Goal: Check status: Check status

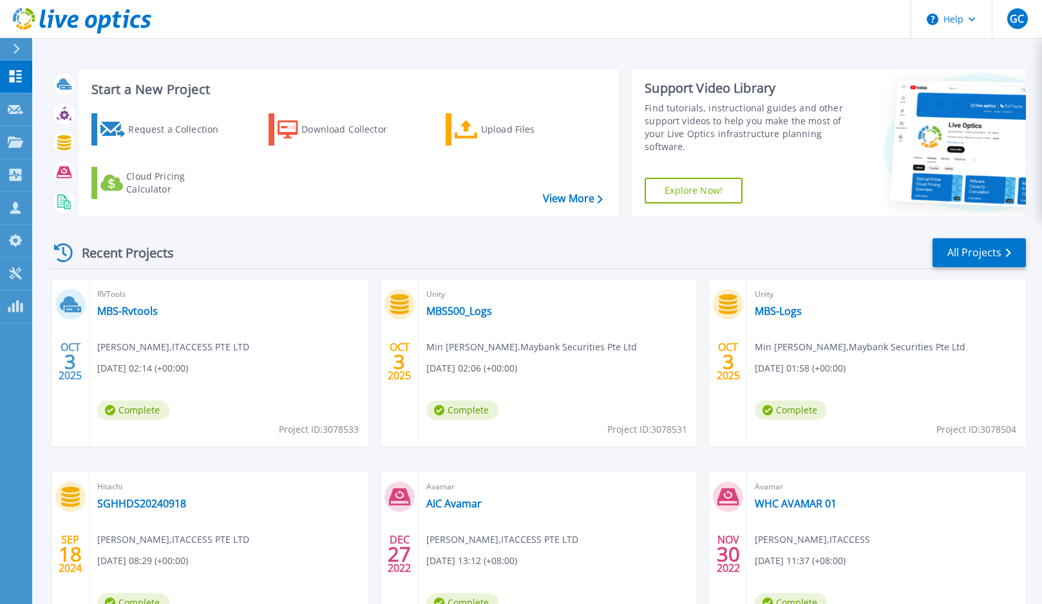
click at [420, 272] on div "Recent Projects All Projects OCT 3 2025 RVTools MBS-Rvtools Guangwei Chan , ITA…" at bounding box center [538, 451] width 976 height 448
click at [775, 315] on link "MBS-Logs" at bounding box center [777, 310] width 47 height 13
click at [476, 308] on link "MBS500_Logs" at bounding box center [459, 310] width 66 height 13
click at [773, 315] on link "MBS-Logs" at bounding box center [777, 310] width 47 height 13
click at [476, 310] on link "MBS500_Logs" at bounding box center [459, 310] width 66 height 13
